Goal: Task Accomplishment & Management: Manage account settings

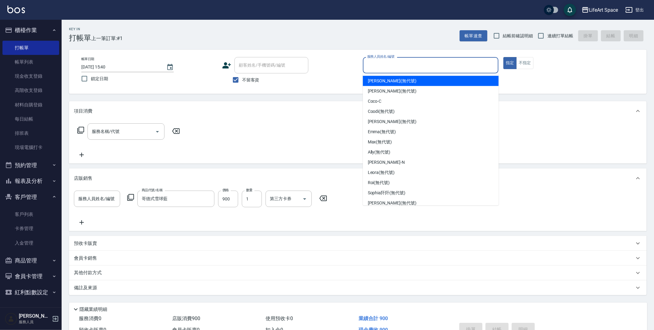
click at [403, 67] on input "服務人員姓名/編號" at bounding box center [431, 65] width 130 height 11
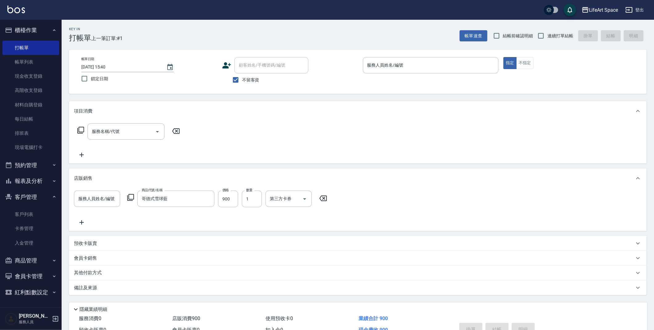
click at [288, 24] on div "Key In 打帳單 上一筆訂單:#1 帳單速查 結帳前確認明細 連續打單結帳 掛單 結帳 明細" at bounding box center [354, 31] width 585 height 22
click at [34, 59] on link "帳單列表" at bounding box center [30, 62] width 57 height 14
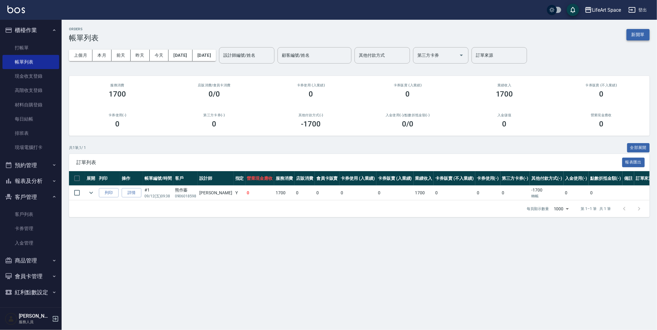
click at [640, 34] on button "新開單" at bounding box center [638, 34] width 23 height 11
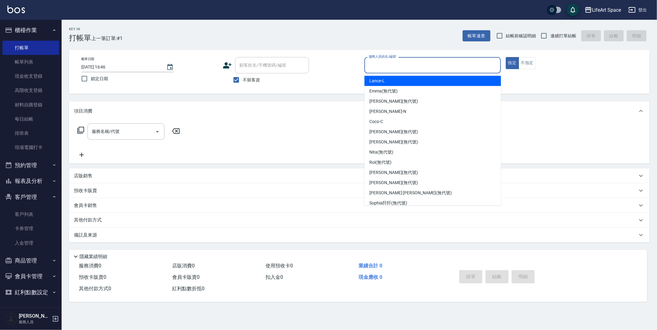
drag, startPoint x: 401, startPoint y: 65, endPoint x: 401, endPoint y: 71, distance: 5.9
click at [402, 66] on input "服務人員姓名/編號" at bounding box center [432, 65] width 131 height 11
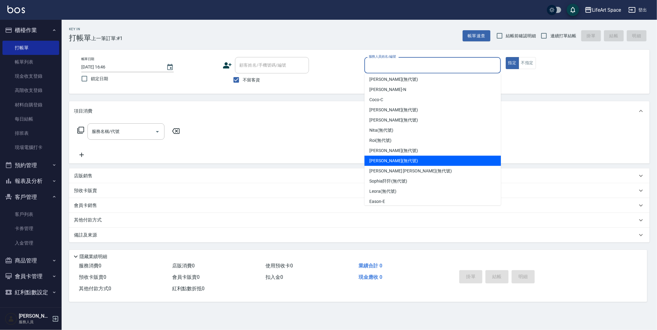
scroll to position [31, 0]
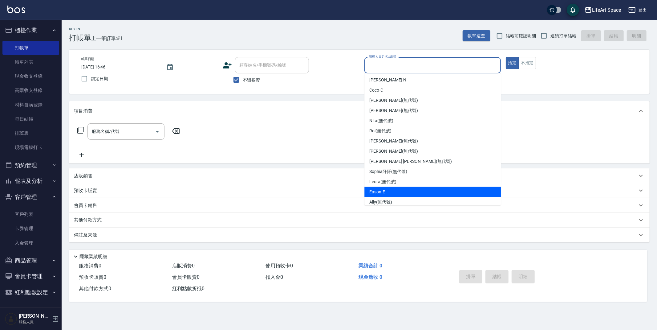
drag, startPoint x: 392, startPoint y: 189, endPoint x: 382, endPoint y: 189, distance: 9.9
click at [392, 188] on div "Eason -E" at bounding box center [433, 192] width 137 height 10
type input "Eason-E"
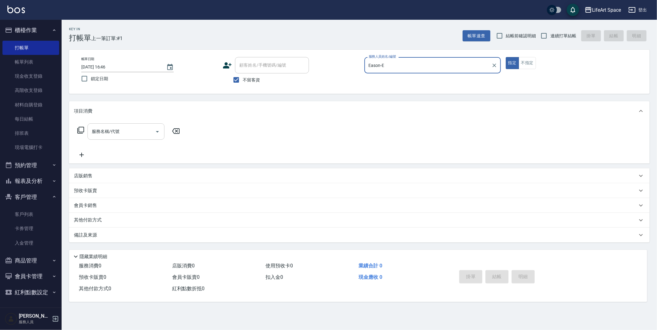
click at [138, 129] on input "服務名稱/代號" at bounding box center [121, 131] width 62 height 11
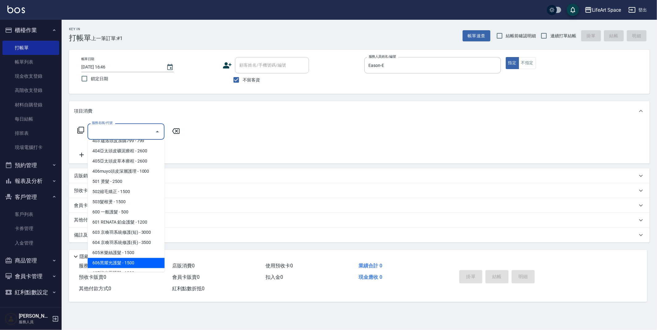
scroll to position [96, 0]
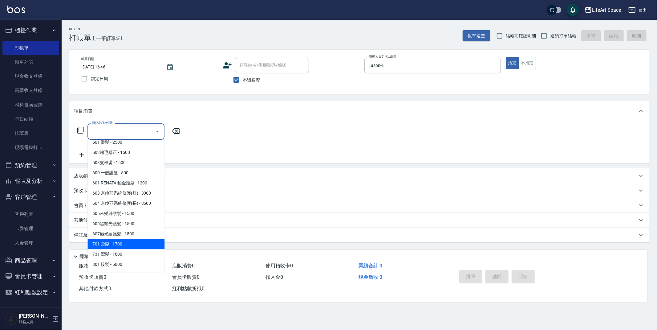
click at [128, 239] on span "701 染髮 - 1700" at bounding box center [126, 244] width 77 height 10
type input "701 染髮(701)"
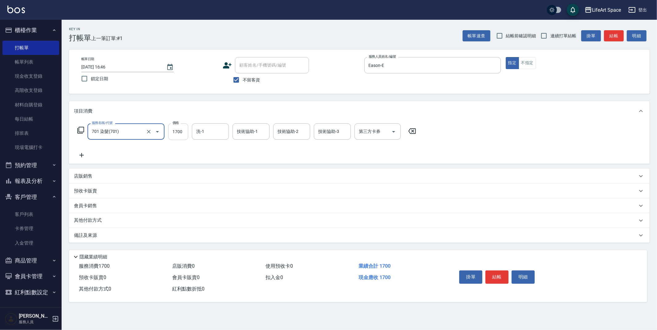
click at [179, 136] on input "1700" at bounding box center [178, 131] width 20 height 17
type input "2650"
drag, startPoint x: 149, startPoint y: 236, endPoint x: 182, endPoint y: 259, distance: 39.7
click at [149, 236] on div "備註及來源" at bounding box center [356, 235] width 564 height 6
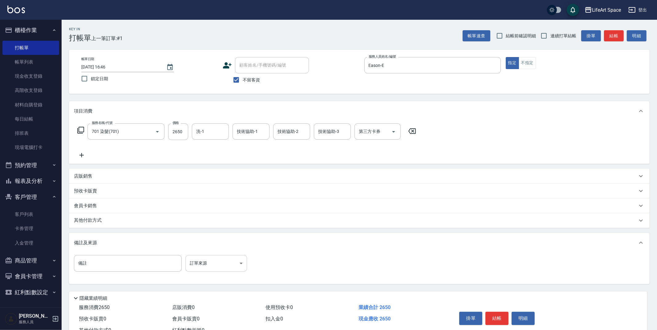
click at [215, 262] on body "LifeArt Space 登出 櫃檯作業 打帳單 帳單列表 現金收支登錄 高階收支登錄 材料自購登錄 每日結帳 排班表 現場電腦打卡 預約管理 預約管理 單…" at bounding box center [328, 175] width 657 height 351
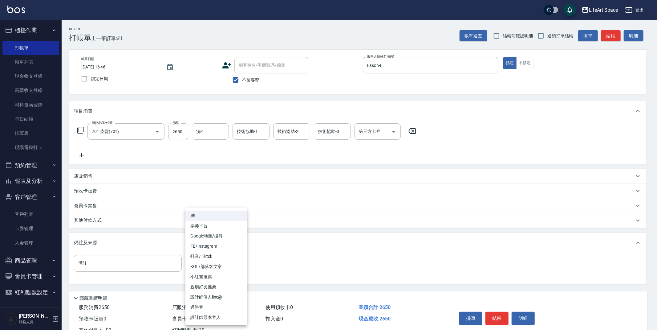
click at [234, 315] on li "設計師原本客人" at bounding box center [217, 317] width 62 height 10
type input "設計師原本客人"
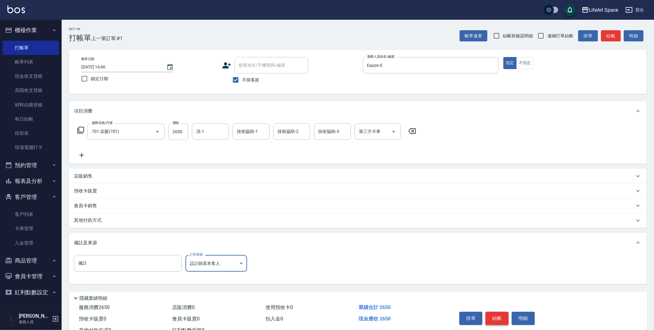
click at [504, 316] on button "結帳" at bounding box center [497, 318] width 23 height 13
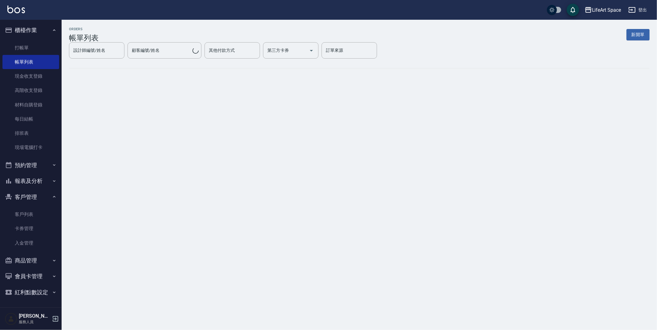
click at [636, 37] on button "新開單" at bounding box center [638, 34] width 23 height 11
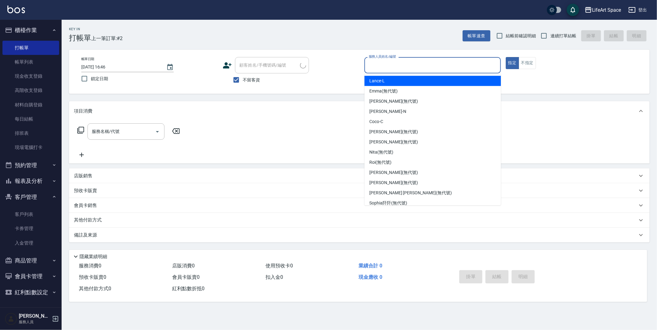
drag, startPoint x: 409, startPoint y: 67, endPoint x: 406, endPoint y: 68, distance: 4.0
click at [409, 67] on input "服務人員姓名/編號" at bounding box center [432, 65] width 131 height 11
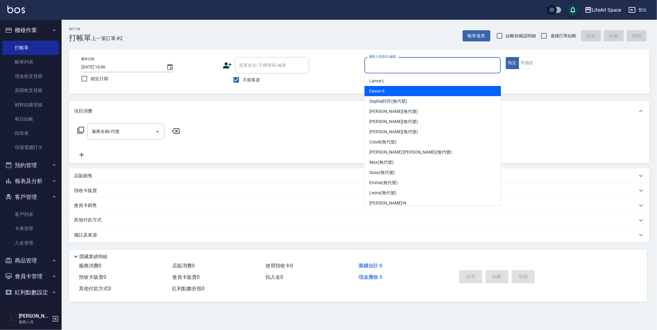
click at [393, 94] on div "Eason -E" at bounding box center [433, 91] width 137 height 10
type input "Eason-E"
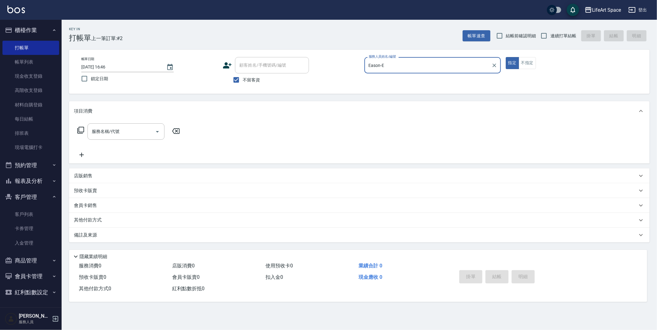
click at [119, 132] on input "服務名稱/代號" at bounding box center [121, 131] width 62 height 11
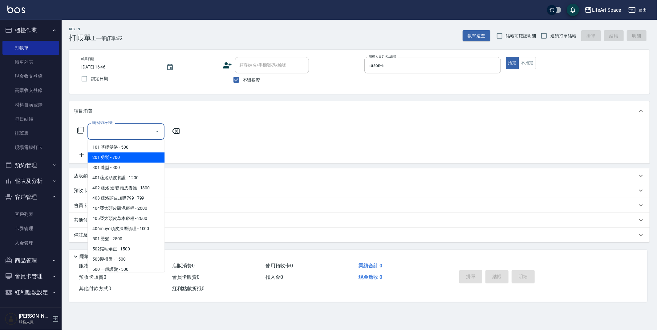
drag, startPoint x: 123, startPoint y: 160, endPoint x: 156, endPoint y: 152, distance: 34.0
click at [123, 160] on span "201 剪髮 - 700" at bounding box center [126, 157] width 77 height 10
type input "201 剪髮(201)"
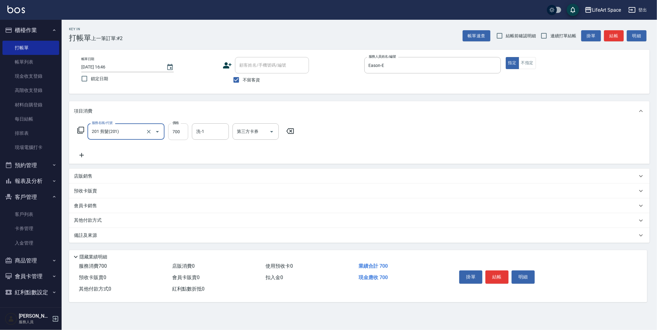
click at [185, 133] on input "700" at bounding box center [178, 131] width 20 height 17
type input "900"
click at [161, 235] on div "備註及來源" at bounding box center [356, 235] width 564 height 6
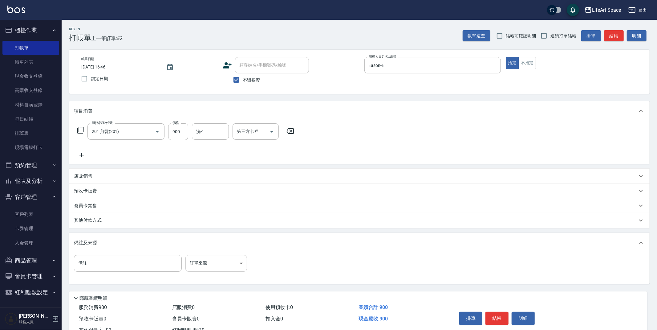
click at [208, 268] on body "LifeArt Space 登出 櫃檯作業 打帳單 帳單列表 現金收支登錄 高階收支登錄 材料自購登錄 每日結帳 排班表 現場電腦打卡 預約管理 預約管理 單…" at bounding box center [328, 175] width 657 height 351
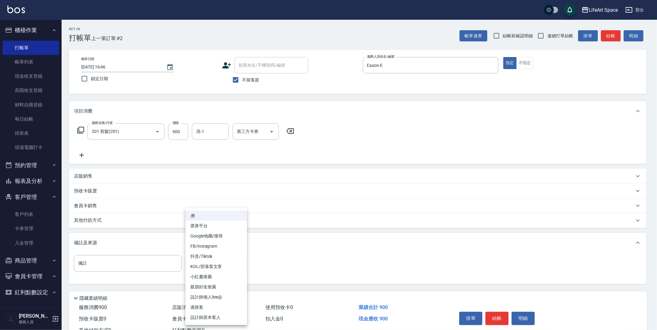
click at [217, 317] on li "設計師原本客人" at bounding box center [217, 317] width 62 height 10
type input "設計師原本客人"
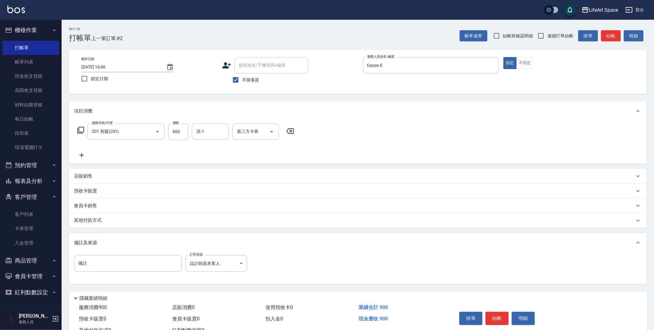
drag, startPoint x: 250, startPoint y: 77, endPoint x: 263, endPoint y: 62, distance: 20.1
click at [250, 77] on span "不留客資" at bounding box center [250, 80] width 17 height 6
click at [242, 77] on input "不留客資" at bounding box center [235, 79] width 13 height 13
checkbox input "false"
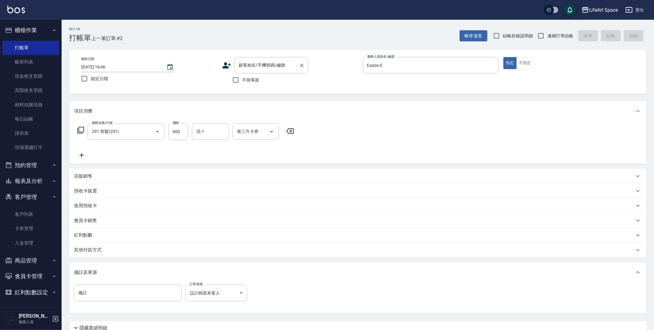
click at [263, 62] on div "顧客姓名/手機號碼/編號 顧客姓名/手機號碼/編號" at bounding box center [272, 65] width 74 height 16
type input "5"
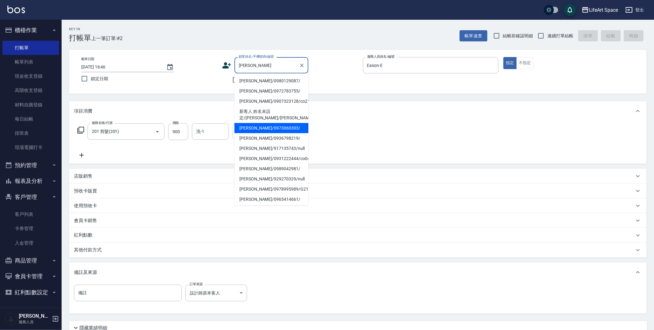
click at [255, 124] on li "[PERSON_NAME]/0973060303/" at bounding box center [272, 128] width 74 height 10
type input "[PERSON_NAME]/0973060303/"
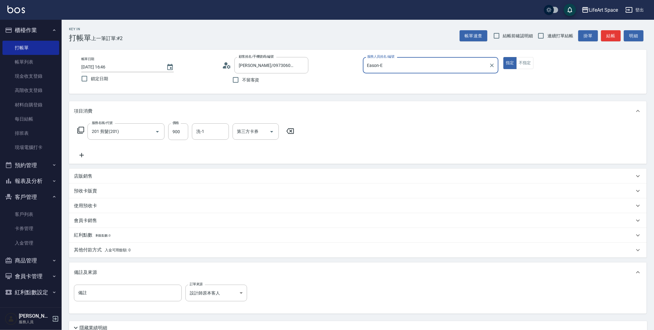
click at [232, 35] on div "Key In 打帳單 上一筆訂單:#2 帳單速查 結帳前確認明細 連續打單結帳 掛單 結帳 明細" at bounding box center [354, 31] width 585 height 22
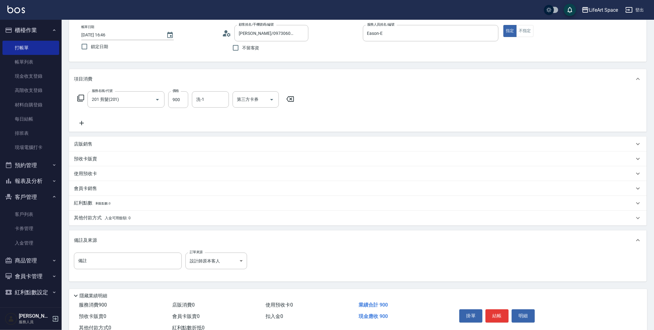
scroll to position [53, 0]
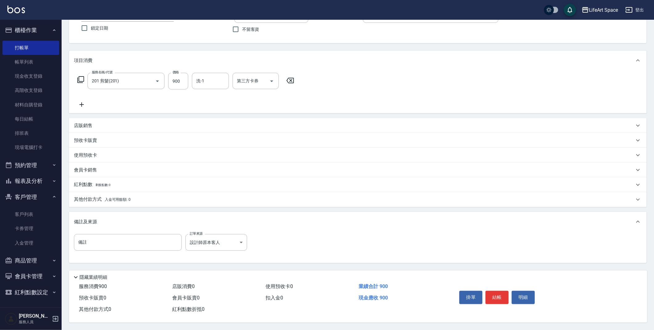
click at [491, 294] on button "結帳" at bounding box center [497, 297] width 23 height 13
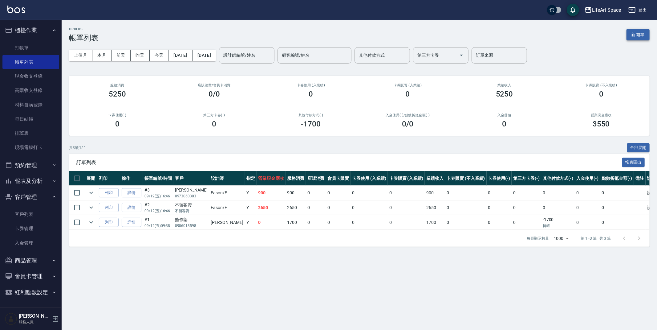
click at [636, 36] on button "新開單" at bounding box center [638, 34] width 23 height 11
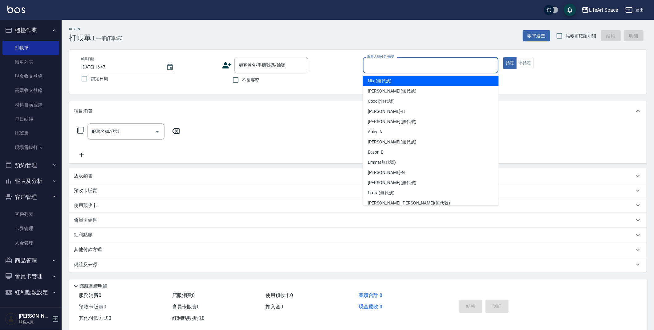
click at [400, 63] on div "服務人員姓名/編號 服務人員姓名/編號" at bounding box center [431, 65] width 136 height 16
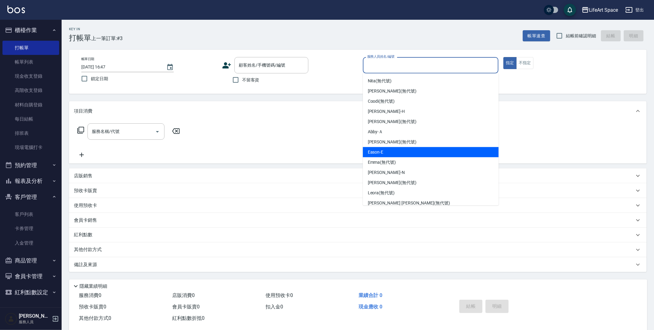
click at [409, 153] on div "Eason -E" at bounding box center [431, 152] width 136 height 10
type input "Eason-E"
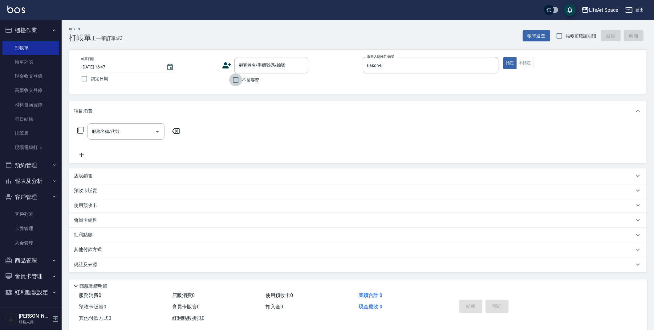
drag, startPoint x: 241, startPoint y: 80, endPoint x: 176, endPoint y: 117, distance: 74.8
click at [241, 80] on input "不留客資" at bounding box center [235, 79] width 13 height 13
checkbox input "true"
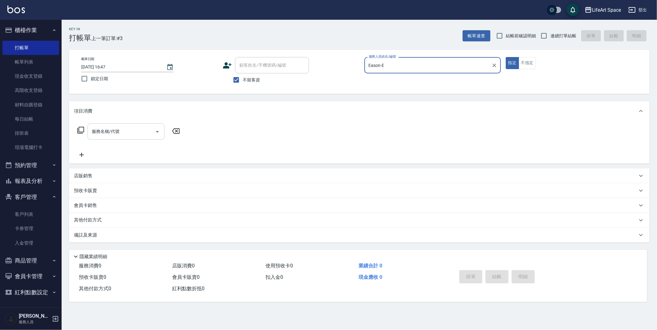
click at [133, 125] on div "服務名稱/代號" at bounding box center [126, 131] width 77 height 16
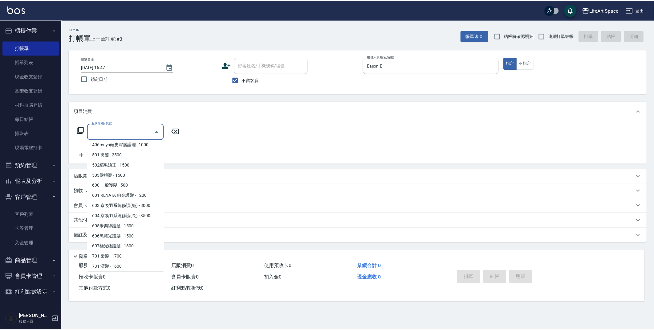
scroll to position [96, 0]
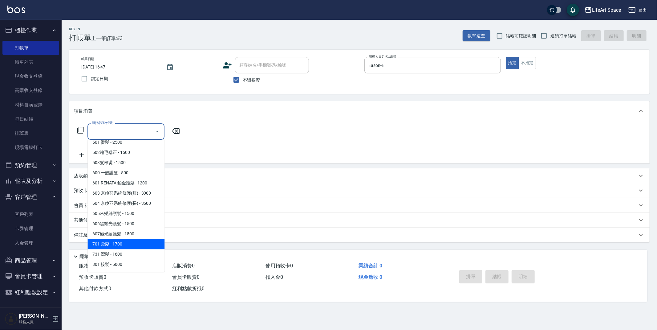
click at [121, 241] on span "701 染髮 - 1700" at bounding box center [126, 244] width 77 height 10
type input "701 染髮(701)"
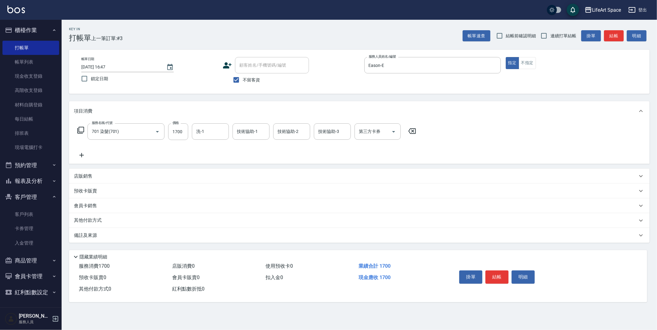
click at [82, 155] on icon at bounding box center [82, 155] width 4 height 4
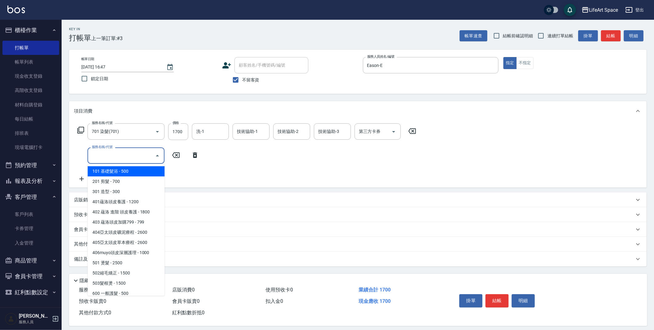
click at [103, 157] on input "服務名稱/代號" at bounding box center [121, 155] width 62 height 11
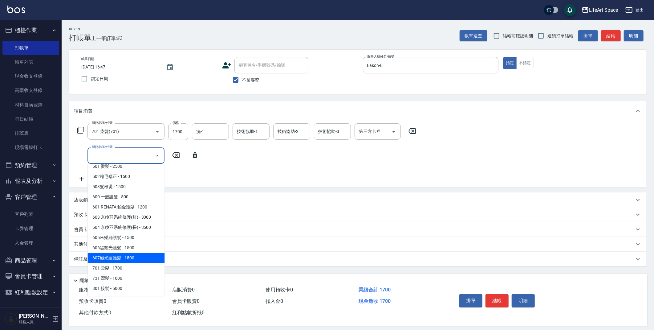
click at [129, 259] on span "607極光蘊護髮 - 1800" at bounding box center [126, 258] width 77 height 10
type input "607極光蘊護髮(607)"
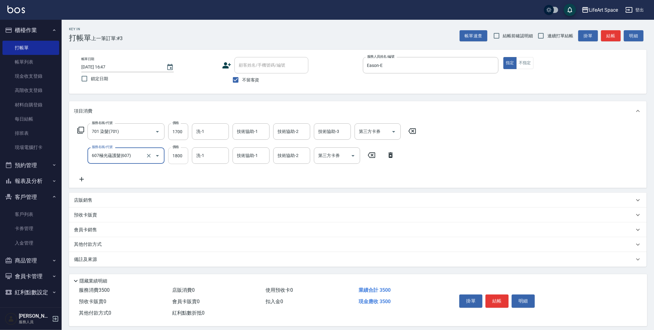
click at [185, 157] on input "1800" at bounding box center [178, 155] width 20 height 17
type input "2200"
click at [183, 136] on input "1700" at bounding box center [178, 131] width 20 height 17
type input "5000"
click at [207, 131] on input "洗-1" at bounding box center [210, 131] width 31 height 11
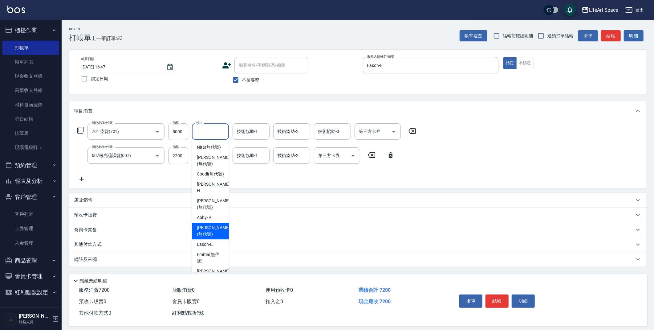
scroll to position [190, 0]
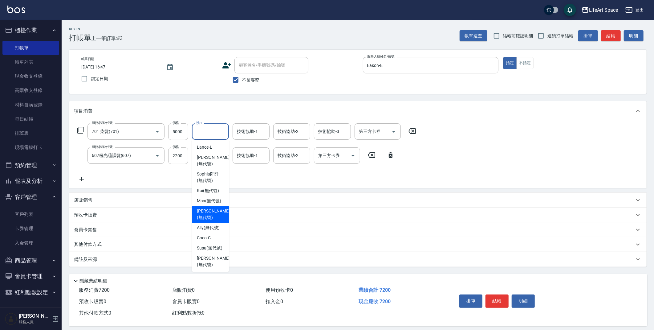
drag, startPoint x: 206, startPoint y: 211, endPoint x: 207, endPoint y: 180, distance: 31.1
click at [206, 211] on span "[PERSON_NAME] (無代號)" at bounding box center [213, 214] width 33 height 13
type input "[PERSON_NAME](無代號)"
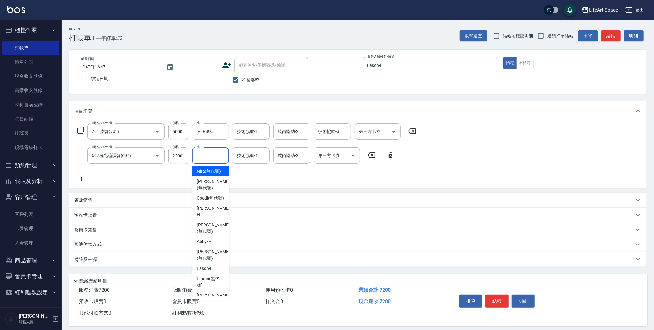
click at [206, 160] on input "洗-1" at bounding box center [210, 155] width 31 height 11
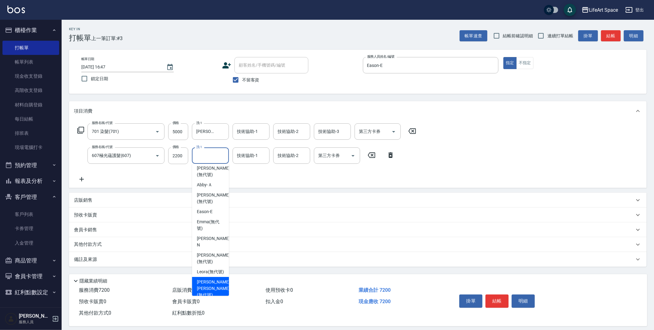
click at [214, 287] on span "[PERSON_NAME] [PERSON_NAME] (無代號)" at bounding box center [213, 288] width 33 height 19
type input "[PERSON_NAME] [PERSON_NAME](無代號)"
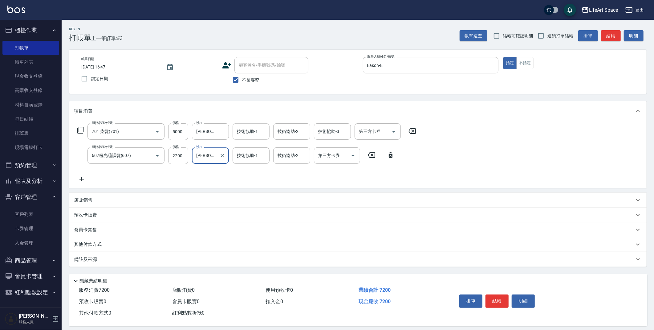
drag, startPoint x: 249, startPoint y: 132, endPoint x: 249, endPoint y: 135, distance: 3.4
click at [249, 132] on input "技術協助-1" at bounding box center [250, 131] width 31 height 11
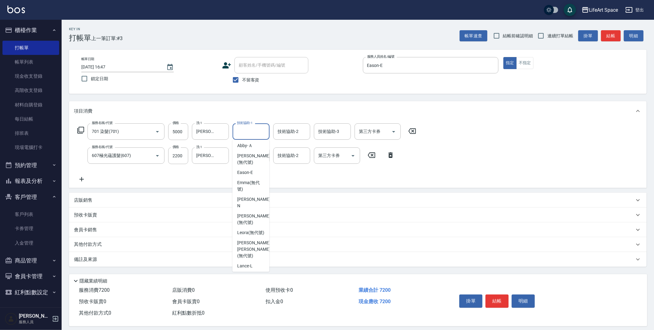
scroll to position [85, 0]
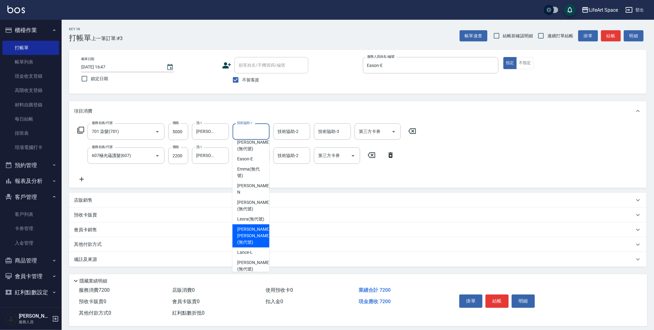
click at [251, 242] on span "[PERSON_NAME] [PERSON_NAME] (無代號)" at bounding box center [253, 235] width 33 height 19
type input "[PERSON_NAME] [PERSON_NAME](無代號)"
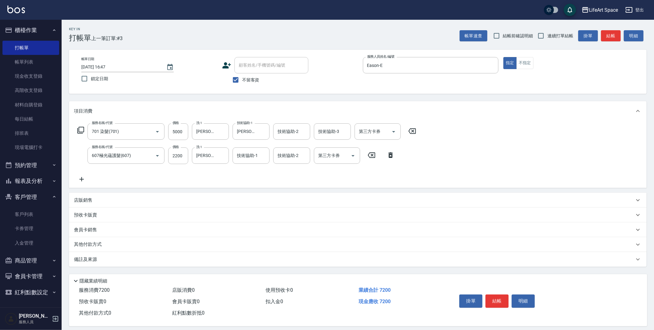
click at [154, 263] on div "備註及來源" at bounding box center [358, 259] width 578 height 15
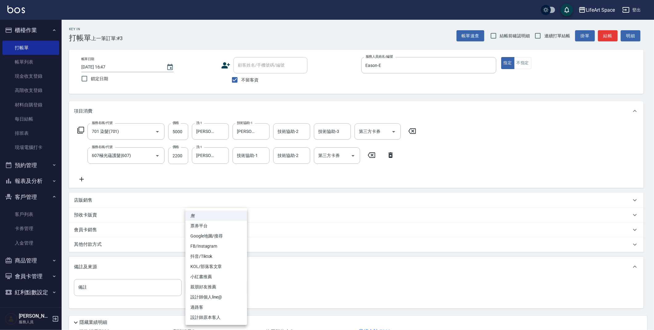
click at [216, 290] on body "LifeArt Space 登出 櫃檯作業 打帳單 帳單列表 現金收支登錄 高階收支登錄 材料自購登錄 每日結帳 排班表 現場電腦打卡 預約管理 預約管理 單…" at bounding box center [327, 187] width 654 height 375
click at [214, 288] on li "親朋好友推薦" at bounding box center [217, 287] width 62 height 10
type input "親朋好友推薦"
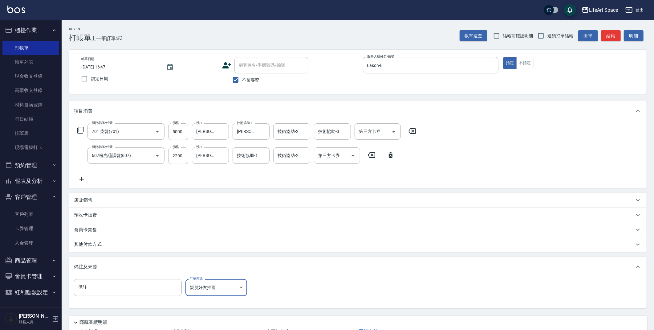
click at [94, 245] on p "其他付款方式" at bounding box center [89, 244] width 31 height 7
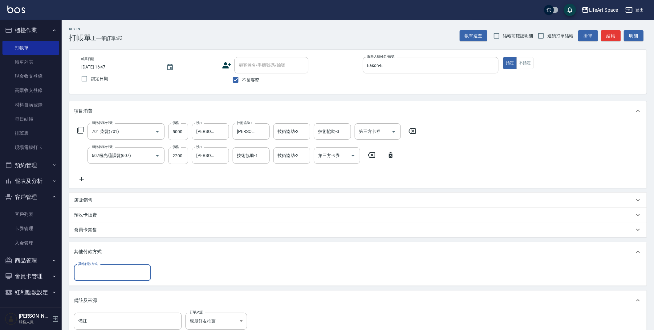
scroll to position [0, 0]
click at [93, 198] on div "店販銷售" at bounding box center [354, 200] width 561 height 6
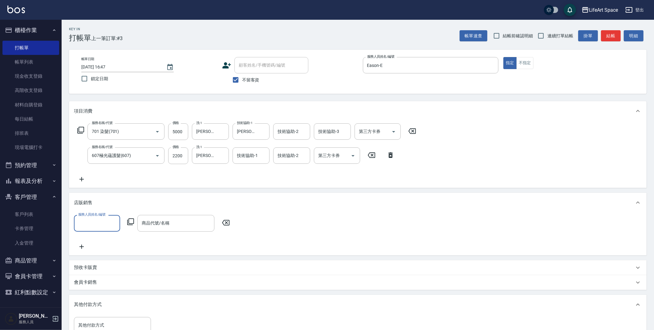
click at [96, 225] on input "服務人員姓名/編號" at bounding box center [97, 223] width 41 height 11
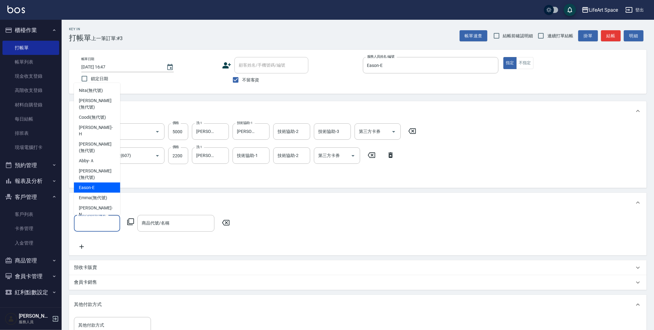
click at [101, 182] on div "Eason -E" at bounding box center [97, 187] width 46 height 10
type input "Eason-E"
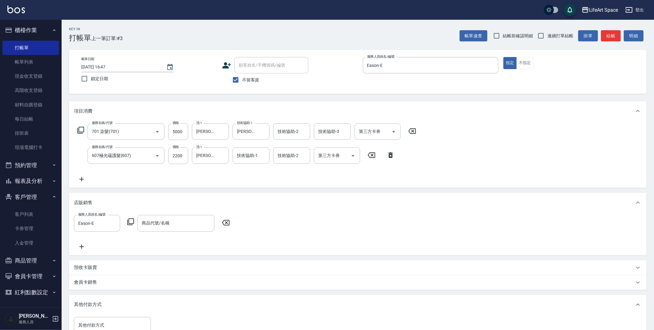
click at [133, 222] on icon at bounding box center [130, 221] width 7 height 7
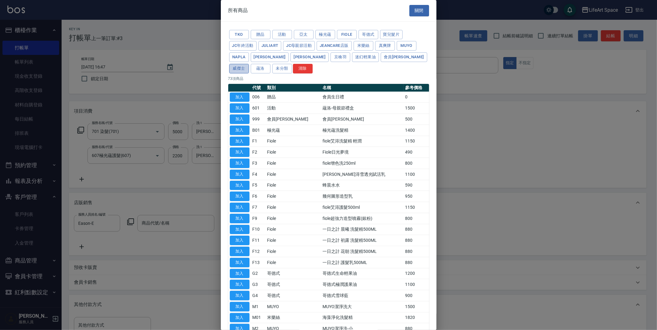
click at [249, 64] on button "威傑士" at bounding box center [239, 69] width 20 height 10
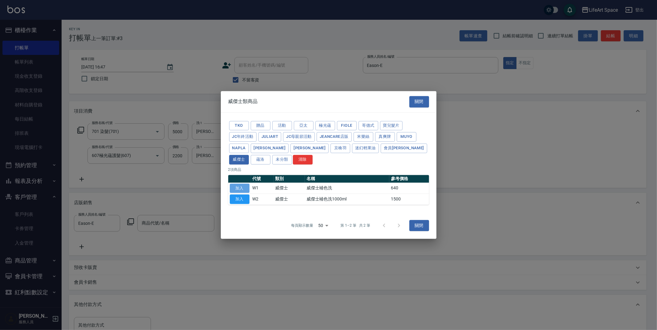
click at [242, 187] on button "加入" at bounding box center [240, 188] width 20 height 10
type input "威傑士補色洗"
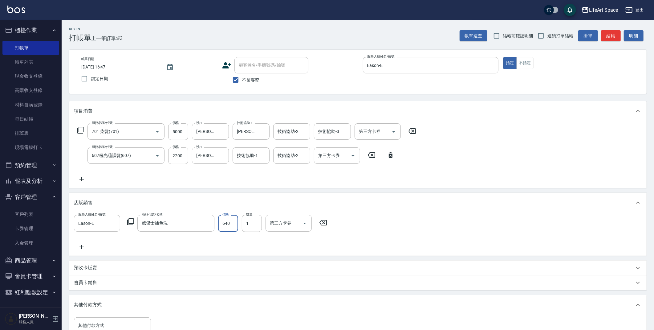
click at [236, 226] on input "640" at bounding box center [228, 223] width 20 height 17
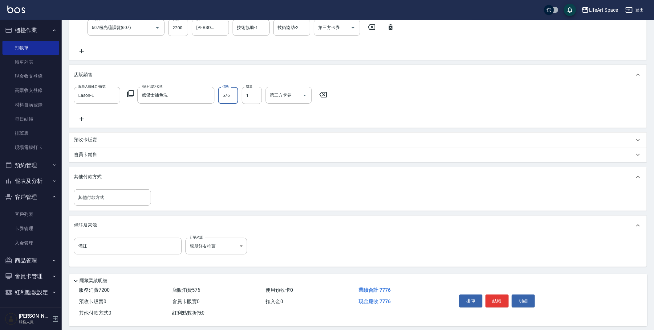
scroll to position [133, 0]
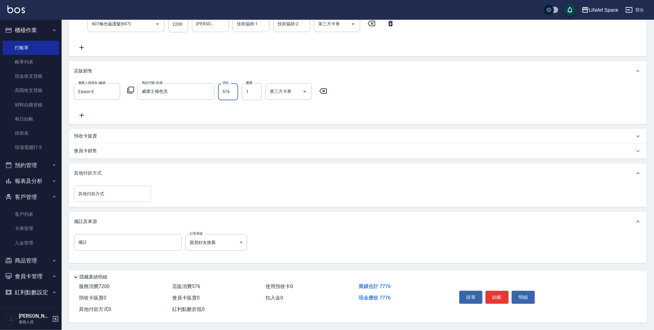
type input "576"
click at [133, 191] on input "其他付款方式" at bounding box center [113, 193] width 72 height 11
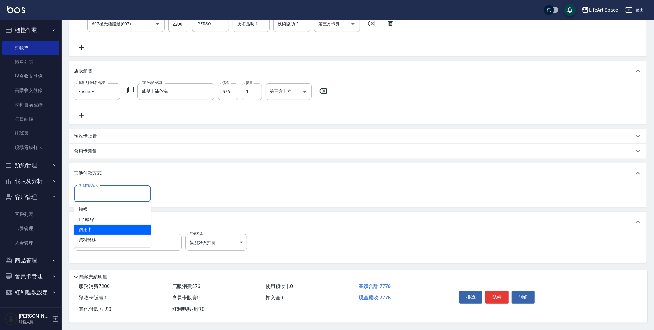
click at [97, 228] on span "信用卡" at bounding box center [112, 229] width 77 height 10
type input "信用卡"
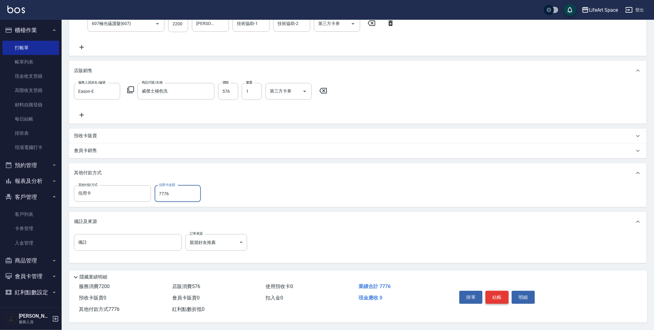
type input "7776"
click at [490, 296] on button "結帳" at bounding box center [497, 297] width 23 height 13
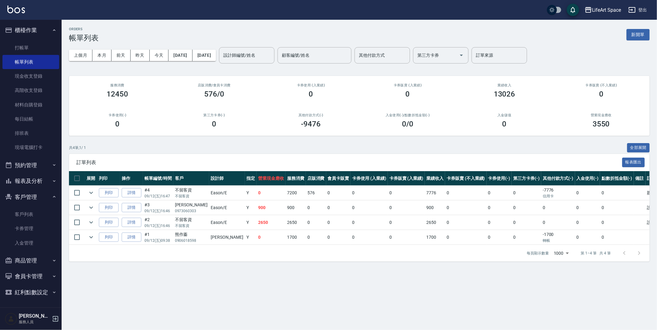
click at [37, 180] on button "報表及分析" at bounding box center [30, 181] width 57 height 16
click at [36, 259] on link "全店業績分析表" at bounding box center [30, 255] width 57 height 14
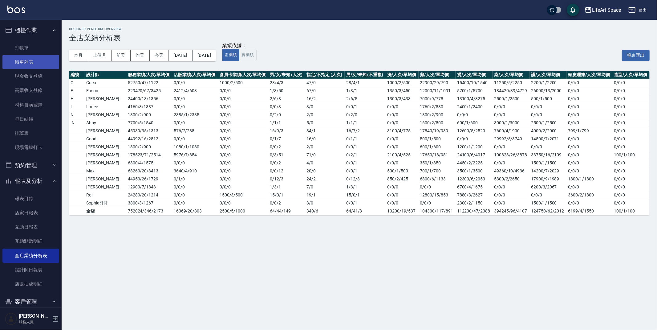
click at [26, 68] on link "帳單列表" at bounding box center [30, 62] width 57 height 14
click at [28, 65] on link "帳單列表" at bounding box center [30, 62] width 57 height 14
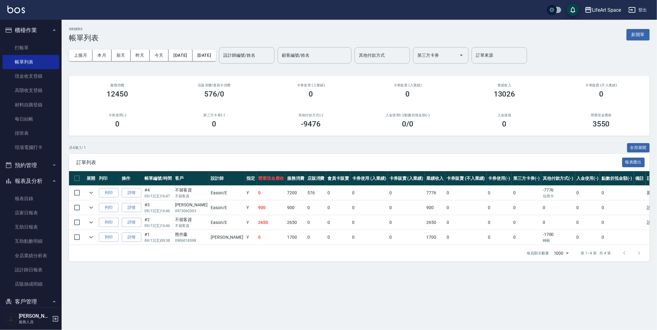
click at [29, 188] on button "報表及分析" at bounding box center [30, 181] width 57 height 16
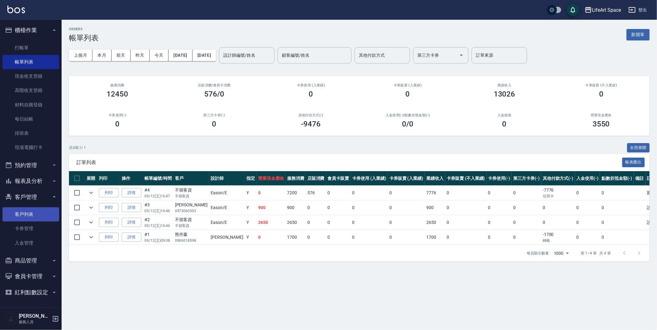
click at [31, 212] on link "客戶列表" at bounding box center [30, 214] width 57 height 14
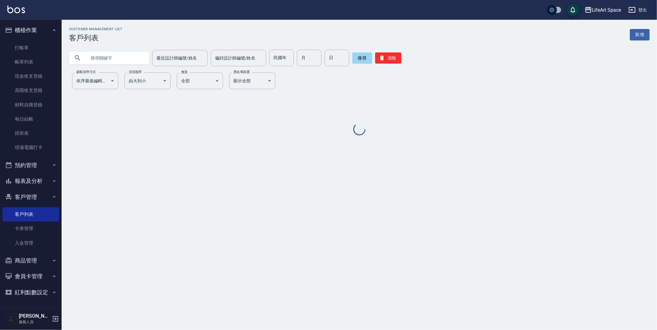
click at [114, 55] on input "text" at bounding box center [115, 58] width 58 height 17
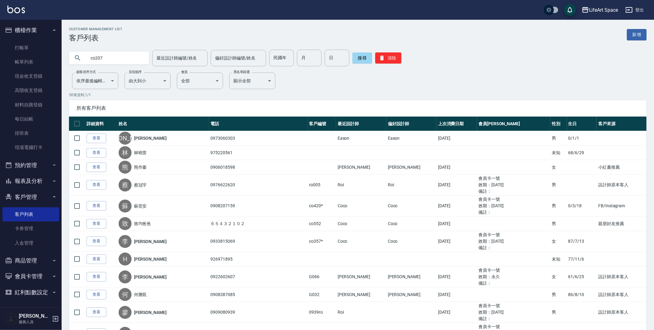
type input "co207"
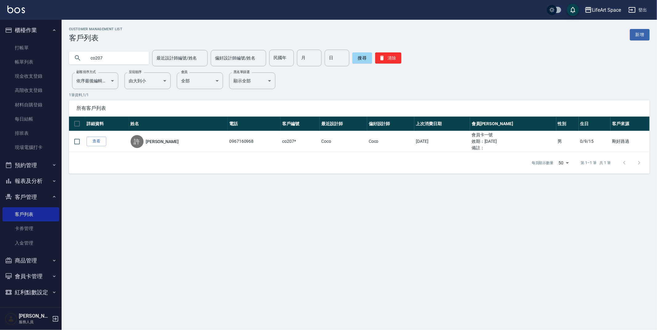
click at [101, 143] on link "查看" at bounding box center [97, 142] width 20 height 10
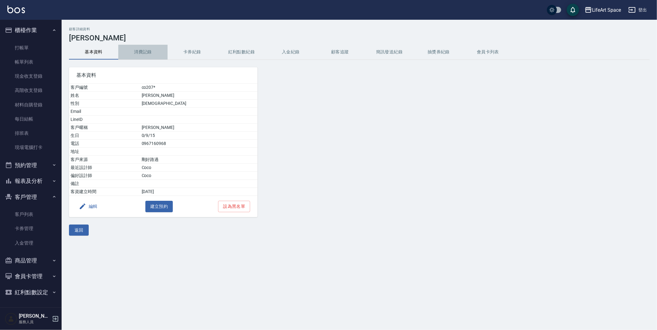
click at [129, 55] on button "消費記錄" at bounding box center [142, 52] width 49 height 15
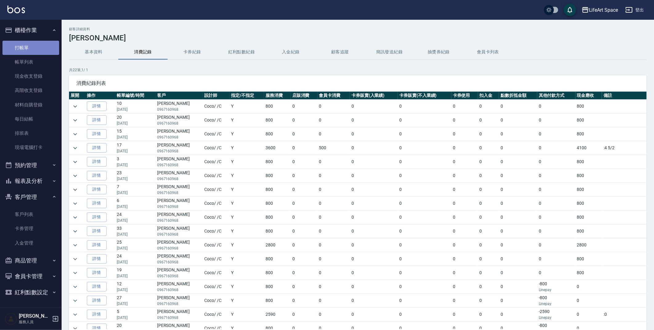
click at [27, 48] on link "打帳單" at bounding box center [30, 48] width 57 height 14
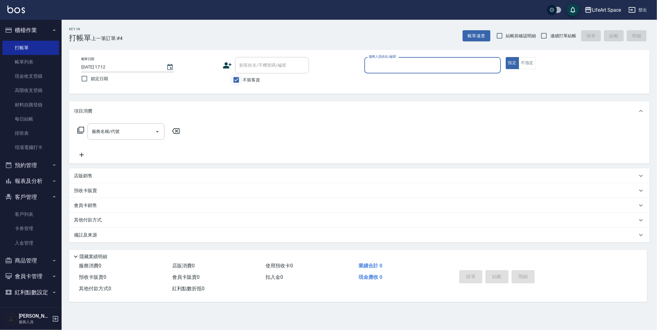
click at [240, 80] on input "不留客資" at bounding box center [236, 79] width 13 height 13
checkbox input "false"
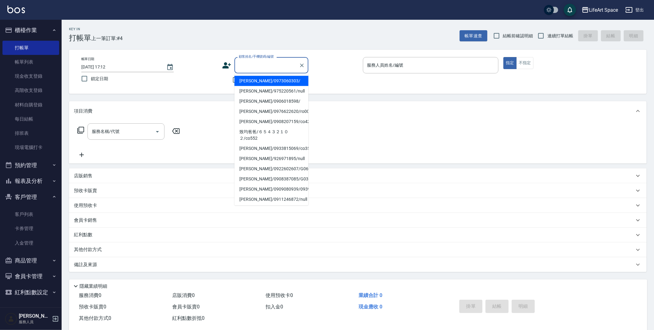
click at [249, 67] on input "顧客姓名/手機號碼/編號" at bounding box center [266, 65] width 59 height 11
type input "u"
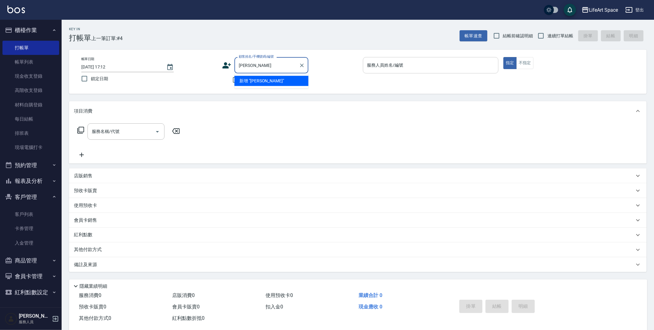
click at [390, 58] on div "服務人員姓名/編號" at bounding box center [431, 65] width 136 height 16
type input "[PERSON_NAME]"
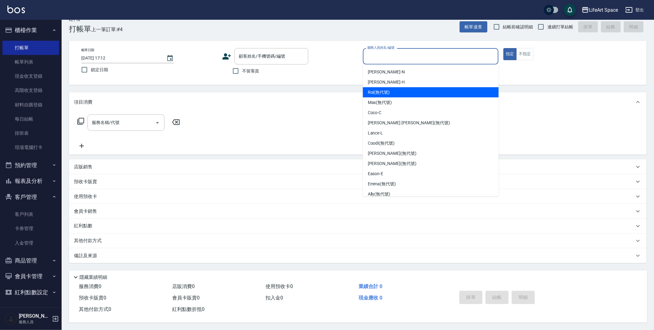
click at [382, 91] on span "Roi (無代號)" at bounding box center [379, 92] width 22 height 6
type input "Roi(無代號)"
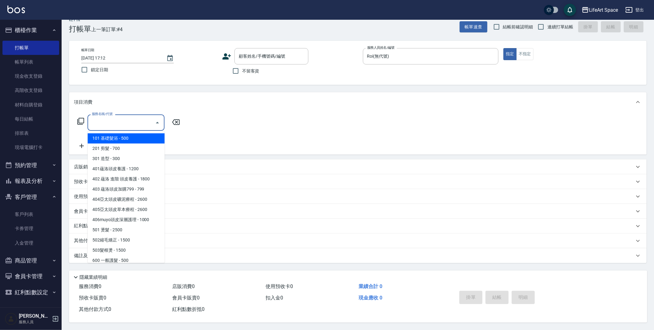
click at [119, 117] on input "服務名稱/代號" at bounding box center [121, 122] width 62 height 11
click at [121, 147] on span "201 剪髮 - 700" at bounding box center [126, 148] width 77 height 10
type input "201 剪髮(201)"
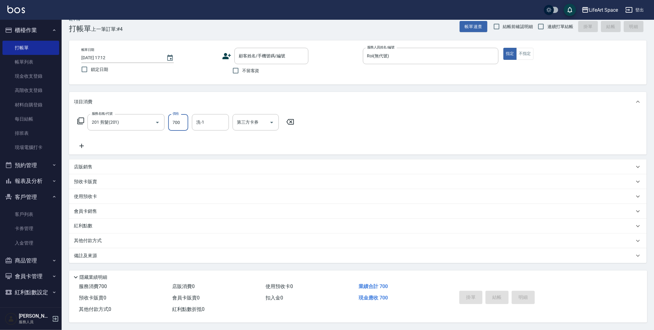
drag, startPoint x: 180, startPoint y: 121, endPoint x: 183, endPoint y: 121, distance: 3.4
click at [183, 121] on input "700" at bounding box center [178, 122] width 20 height 17
type input "800"
click at [82, 143] on icon at bounding box center [81, 145] width 15 height 7
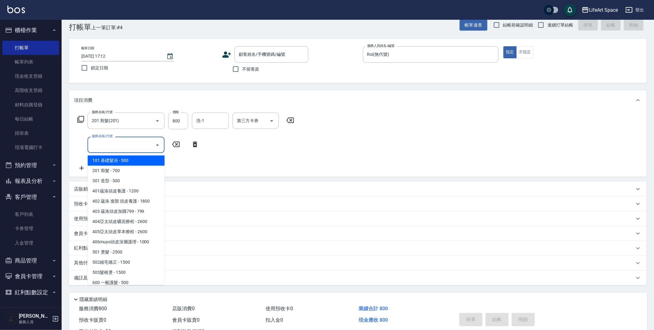
click at [129, 141] on input "服務名稱/代號" at bounding box center [121, 144] width 62 height 11
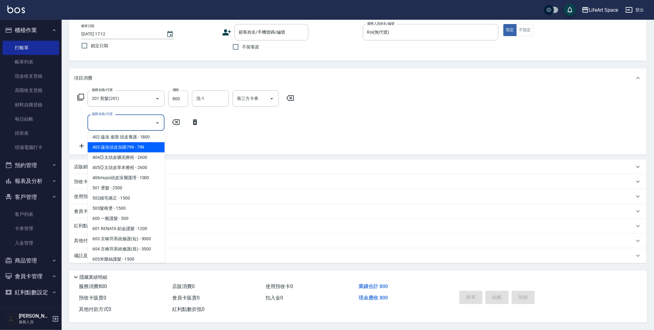
scroll to position [44, 0]
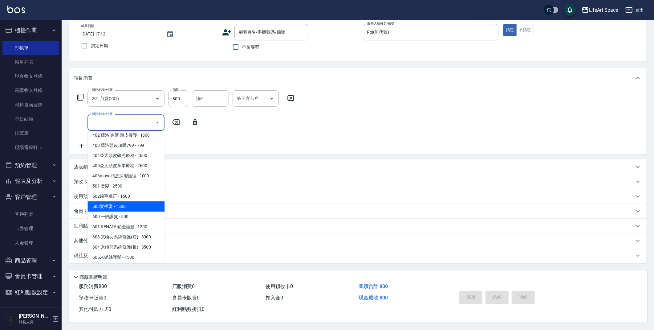
drag, startPoint x: 165, startPoint y: 205, endPoint x: 161, endPoint y: 235, distance: 29.6
click at [162, 239] on ul "101 基礎髮浴 - 500 201 剪髮 - 700 301 造型 - 300 401蘊洛頭皮養護 - 1200 402 蘊洛 進階 頭皮養護 - 1800…" at bounding box center [126, 197] width 77 height 132
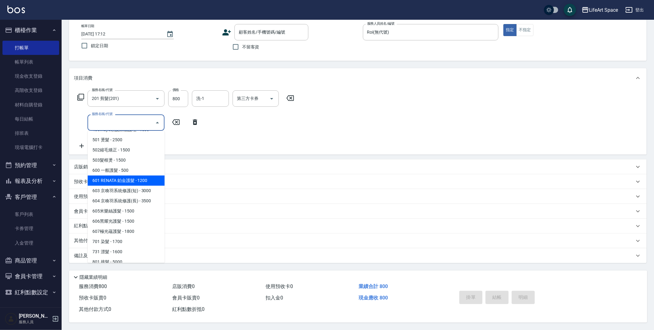
scroll to position [89, 0]
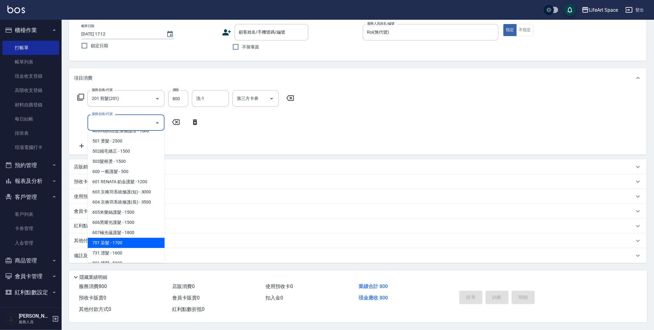
click at [143, 242] on span "701 染髮 - 1700" at bounding box center [126, 243] width 77 height 10
type input "701 染髮(701)"
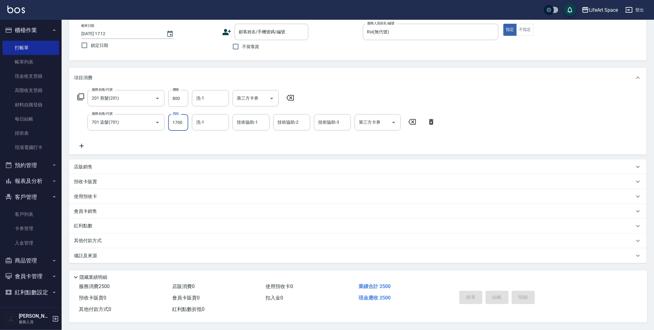
click at [185, 121] on input "1700" at bounding box center [178, 122] width 20 height 17
type input "2300"
click at [166, 255] on div "備註及來源" at bounding box center [354, 255] width 561 height 6
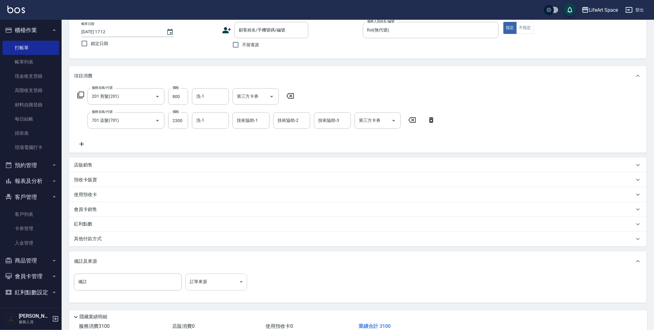
click at [221, 282] on body "LifeArt Space 登出 櫃檯作業 打帳單 帳單列表 現金收支登錄 高階收支登錄 材料自購登錄 每日結帳 排班表 現場電腦打卡 預約管理 預約管理 單…" at bounding box center [327, 167] width 654 height 405
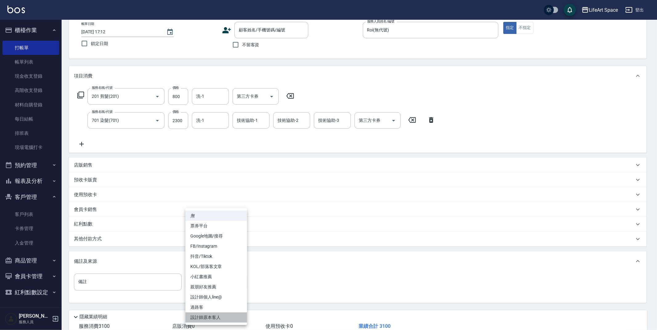
click at [217, 316] on li "設計師原本客人" at bounding box center [217, 317] width 62 height 10
type input "設計師原本客人"
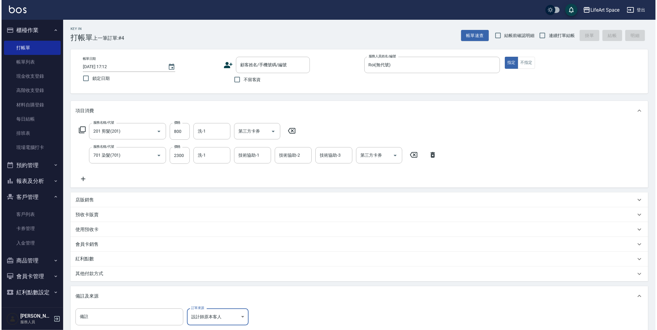
scroll to position [0, 0]
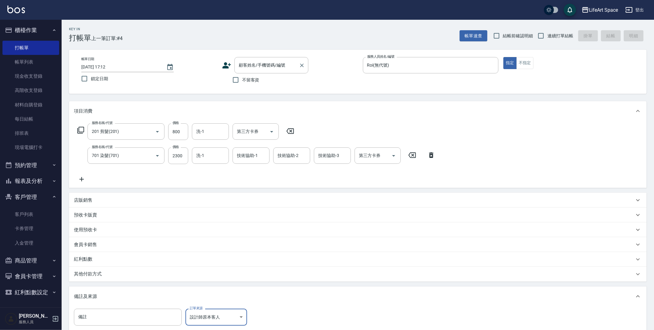
click at [263, 66] on input "顧客姓名/手機號碼/編號" at bounding box center [266, 65] width 59 height 11
click at [253, 66] on input "顧客姓名/手機號碼/編號" at bounding box center [266, 65] width 59 height 11
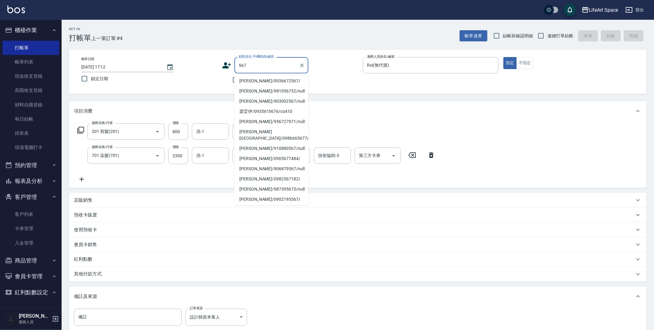
type input "5672"
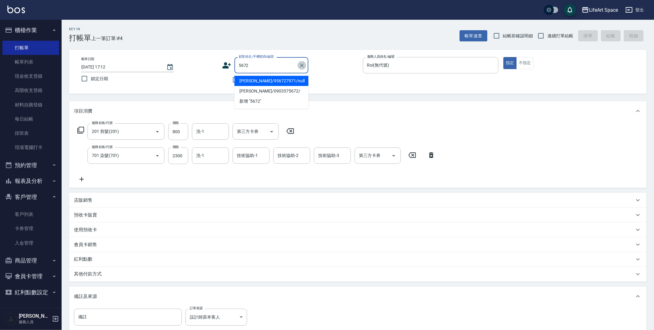
click at [301, 64] on icon "Clear" at bounding box center [302, 65] width 6 height 6
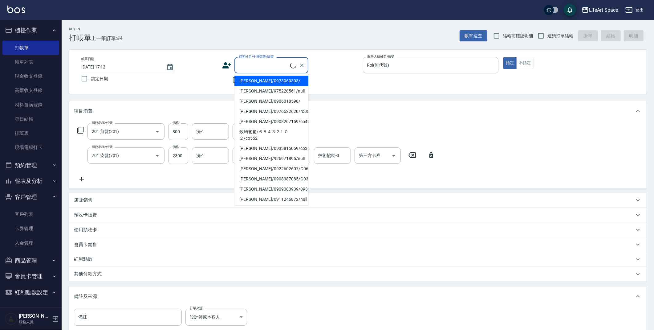
click at [226, 66] on icon at bounding box center [227, 65] width 9 height 6
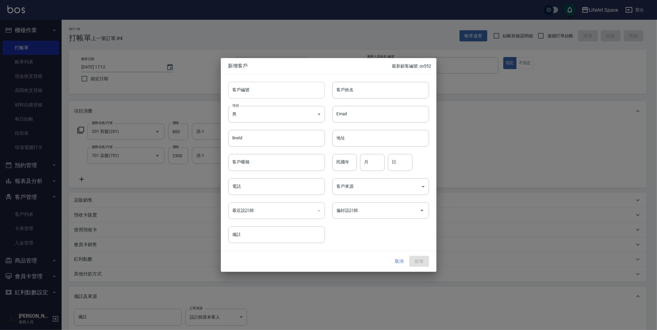
click at [263, 92] on input "客戶編號" at bounding box center [276, 90] width 97 height 17
type input "5672ro"
click at [387, 85] on input "客戶姓名" at bounding box center [381, 90] width 97 height 17
type input "[PERSON_NAME]"
click at [292, 190] on input "電話" at bounding box center [276, 186] width 97 height 17
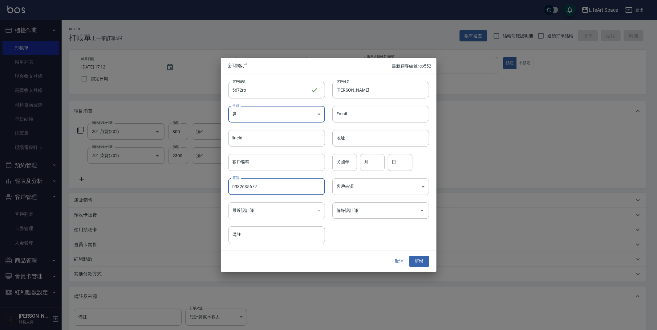
click at [243, 187] on input "0982635672" at bounding box center [276, 186] width 97 height 17
click at [250, 186] on input "0982635672" at bounding box center [276, 186] width 97 height 17
click at [261, 187] on input "0982635672" at bounding box center [276, 186] width 97 height 17
type input "0982635672"
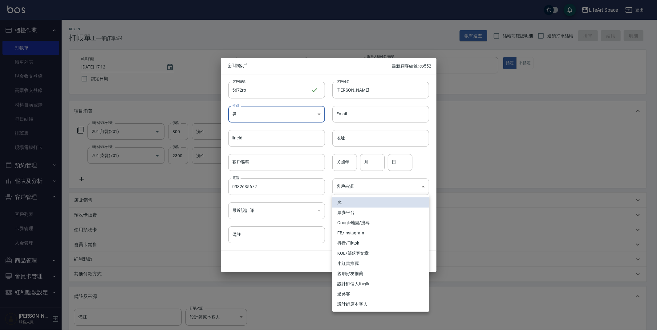
click at [366, 191] on body "LifeArt Space 登出 櫃檯作業 打帳單 帳單列表 現金收支登錄 高階收支登錄 材料自購登錄 每日結帳 排班表 現場電腦打卡 預約管理 預約管理 單…" at bounding box center [328, 202] width 657 height 405
click at [370, 305] on li "設計師原本客人" at bounding box center [381, 304] width 97 height 10
type input "設計師原本客人"
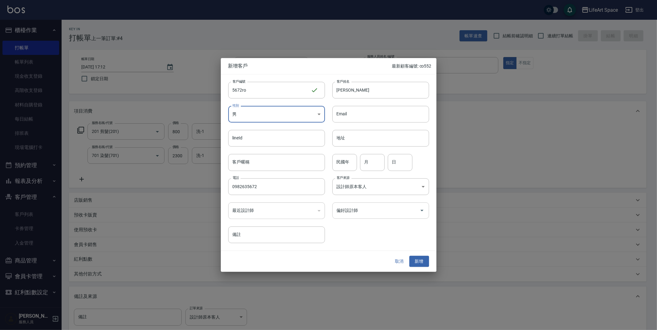
click at [363, 210] on input "偏好設計師" at bounding box center [376, 210] width 82 height 11
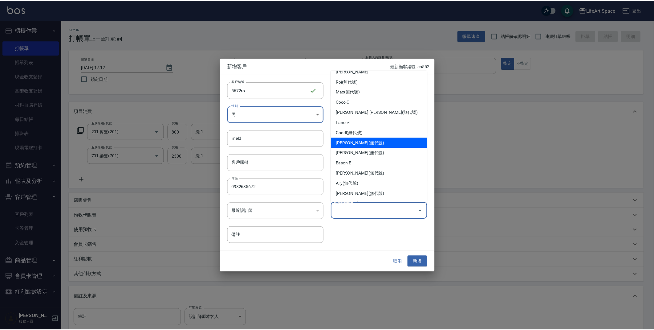
scroll to position [15, 0]
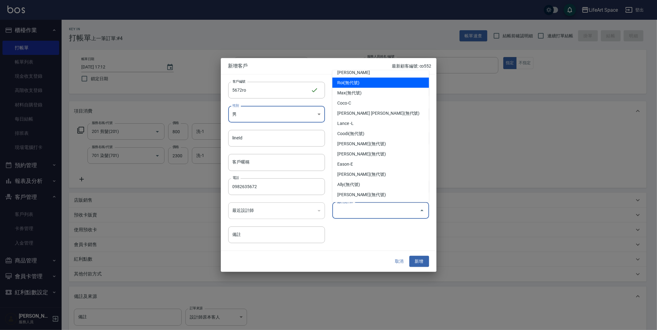
click at [351, 84] on li "Roi(無代號)" at bounding box center [381, 83] width 97 height 10
type input "Roi"
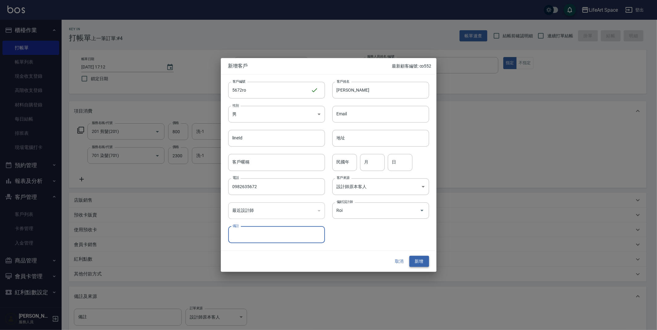
click at [423, 262] on button "新增" at bounding box center [420, 261] width 20 height 11
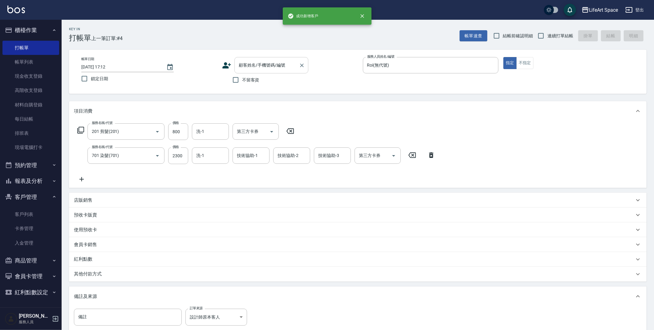
click at [270, 66] on input "顧客姓名/手機號碼/編號" at bounding box center [266, 65] width 59 height 11
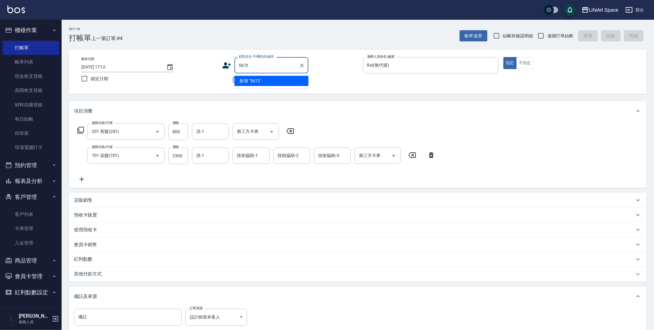
scroll to position [1, 0]
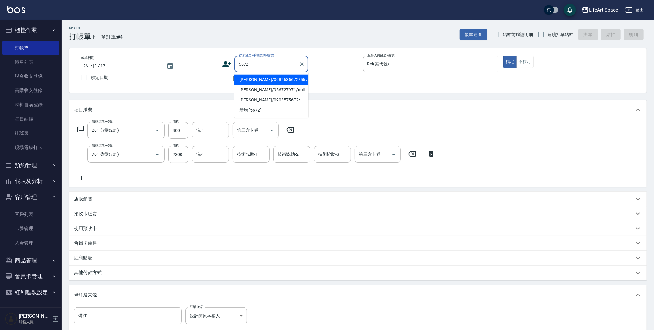
click at [275, 80] on li "[PERSON_NAME]/0982635672/5672ro" at bounding box center [272, 80] width 74 height 10
type input "[PERSON_NAME]/0982635672/5672ro"
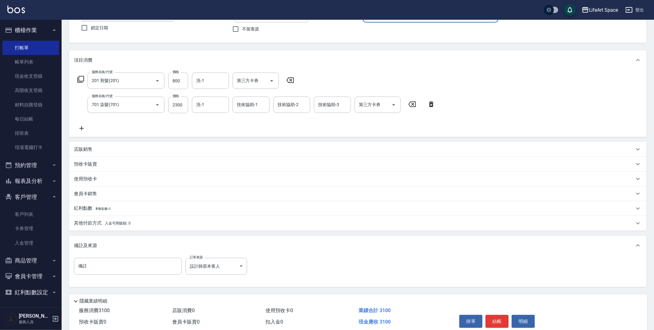
scroll to position [76, 0]
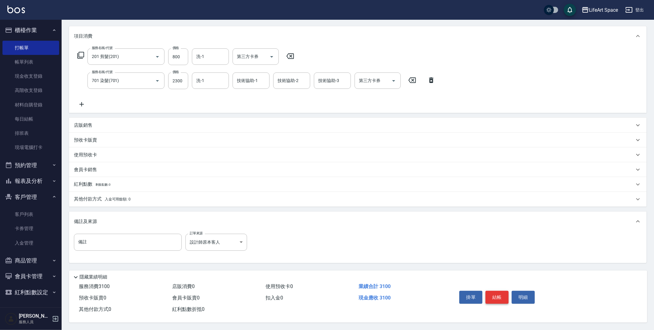
click at [497, 297] on button "結帳" at bounding box center [497, 297] width 23 height 13
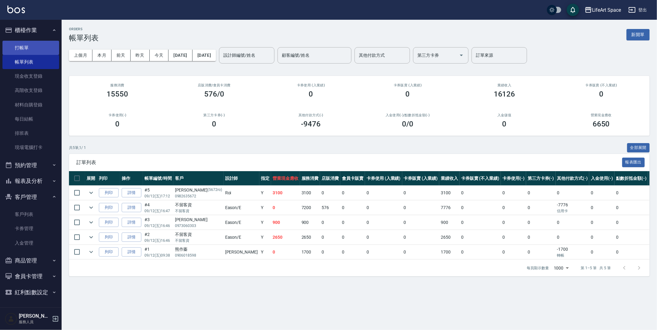
click at [28, 48] on link "打帳單" at bounding box center [30, 48] width 57 height 14
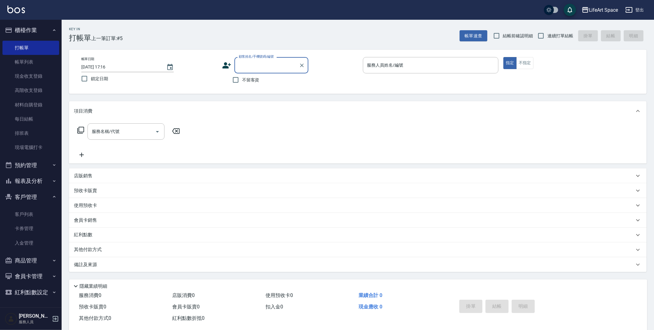
click at [224, 67] on icon at bounding box center [227, 65] width 9 height 6
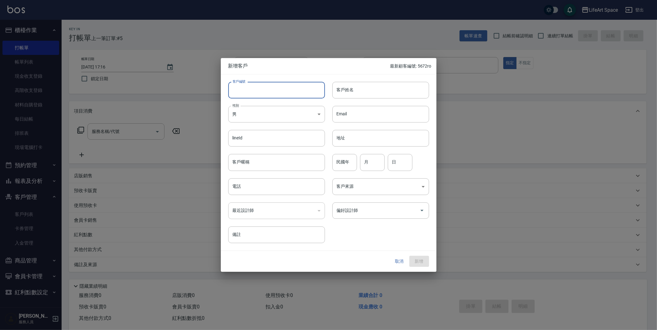
click at [260, 93] on input "客戶編號" at bounding box center [276, 90] width 97 height 17
type input "5820ro"
click at [372, 86] on input "客戶姓名" at bounding box center [381, 90] width 97 height 17
type input "c"
type input "[PERSON_NAME]"
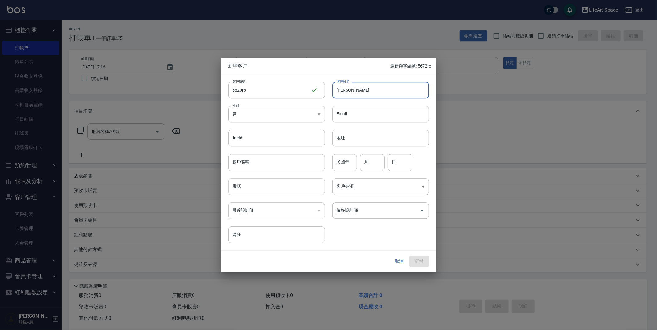
click at [274, 185] on input "電話" at bounding box center [276, 186] width 97 height 17
type input "0975505820"
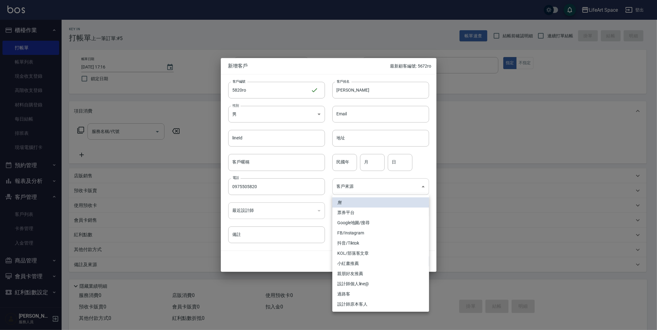
click at [363, 188] on body "LifeArt Space 登出 櫃檯作業 打帳單 帳單列表 現金收支登錄 高階收支登錄 材料自購登錄 每日結帳 排班表 現場電腦打卡 預約管理 預約管理 單…" at bounding box center [328, 169] width 657 height 339
click at [368, 304] on li "設計師原本客人" at bounding box center [381, 304] width 97 height 10
type input "設計師原本客人"
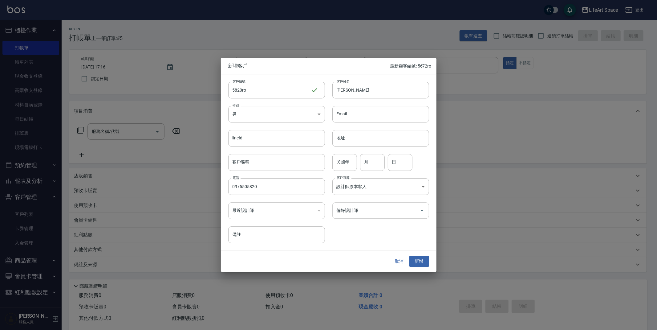
click at [366, 212] on input "偏好設計師" at bounding box center [376, 210] width 82 height 11
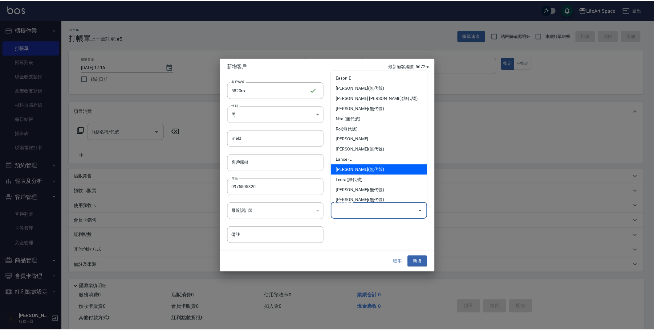
scroll to position [1, 0]
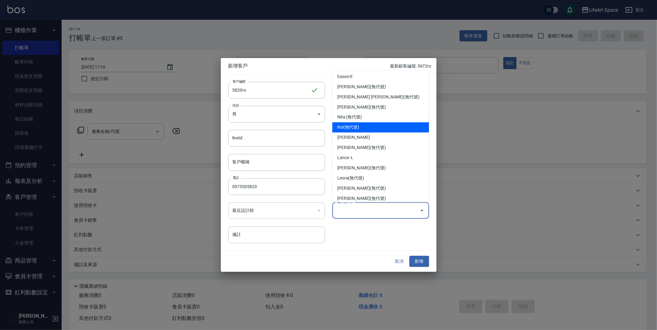
click at [371, 127] on li "Roi(無代號)" at bounding box center [381, 127] width 97 height 10
type input "Roi"
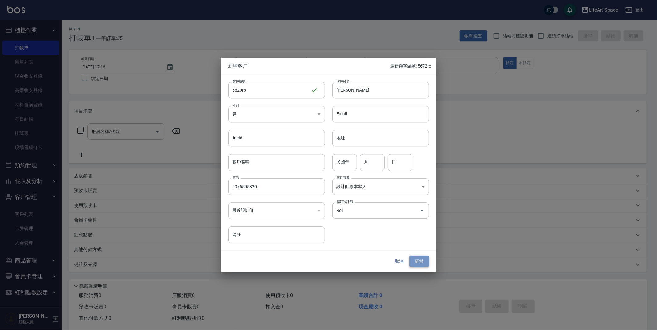
click at [417, 263] on button "新增" at bounding box center [420, 261] width 20 height 11
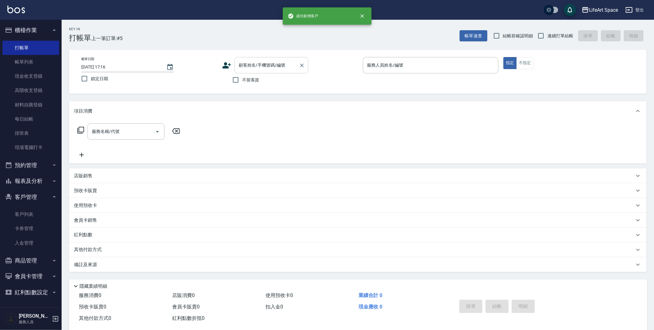
click at [245, 62] on input "顧客姓名/手機號碼/編號" at bounding box center [266, 65] width 59 height 11
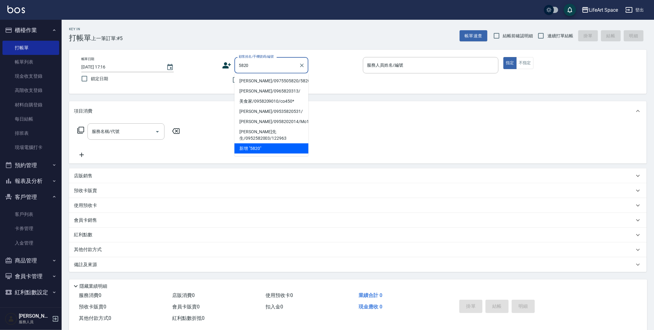
click at [288, 82] on li "[PERSON_NAME]/0975505820/5820ro" at bounding box center [272, 81] width 74 height 10
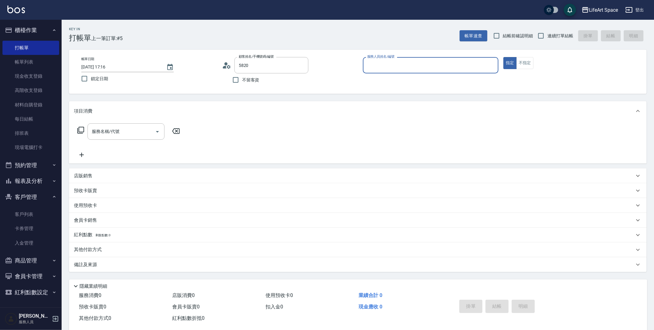
type input "[PERSON_NAME]/0975505820/5820ro"
type input "Roi(無代號)"
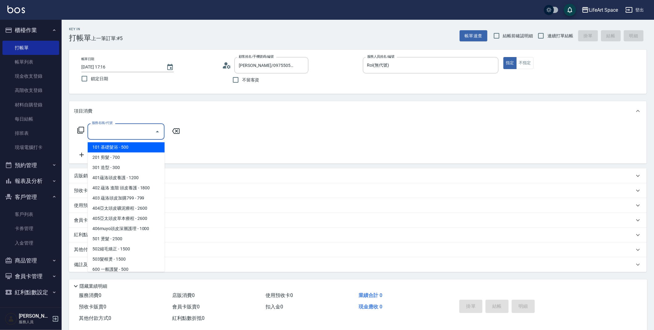
click at [118, 131] on input "服務名稱/代號" at bounding box center [121, 131] width 62 height 11
click at [118, 159] on span "201 剪髮 - 700" at bounding box center [126, 157] width 77 height 10
type input "201 剪髮(201)"
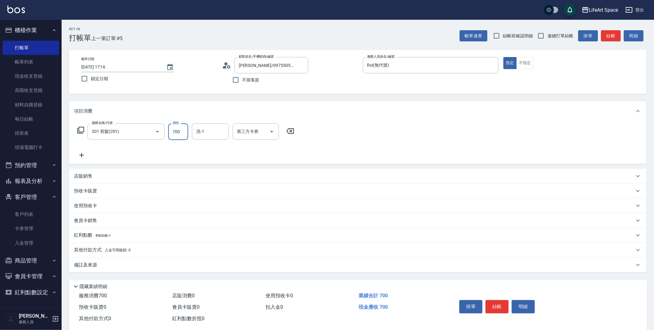
click at [184, 133] on input "700" at bounding box center [178, 131] width 20 height 17
type input "800"
click at [143, 268] on div "備註及來源" at bounding box center [358, 264] width 578 height 15
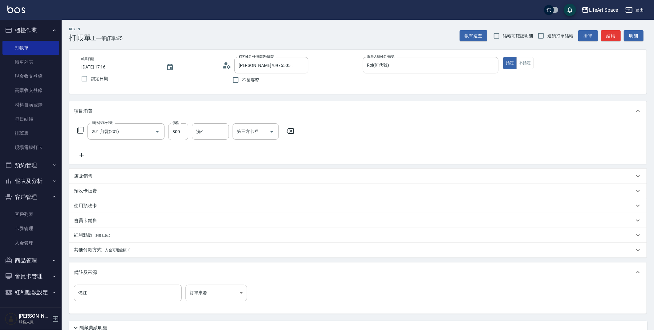
click at [211, 290] on body "LifeArt Space 登出 櫃檯作業 打帳單 帳單列表 現金收支登錄 高階收支登錄 材料自購登錄 每日結帳 排班表 現場電腦打卡 預約管理 預約管理 單…" at bounding box center [327, 190] width 654 height 380
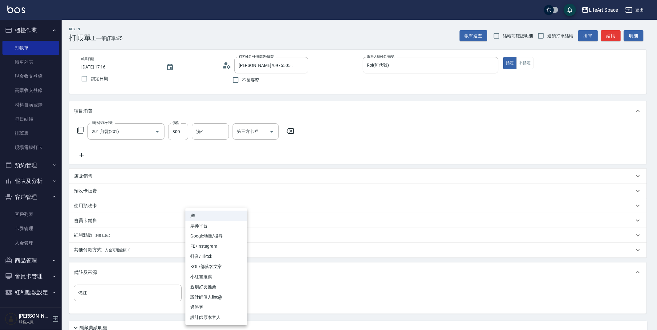
click at [221, 317] on li "設計師原本客人" at bounding box center [217, 317] width 62 height 10
type input "設計師原本客人"
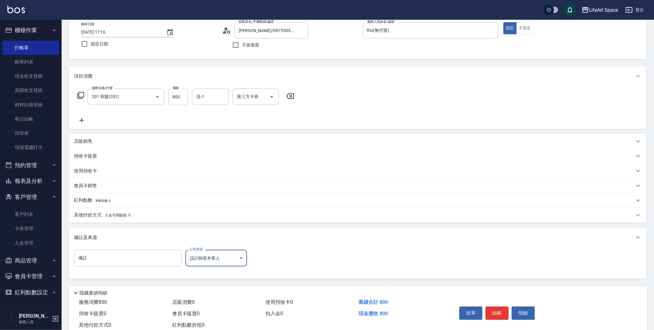
scroll to position [53, 0]
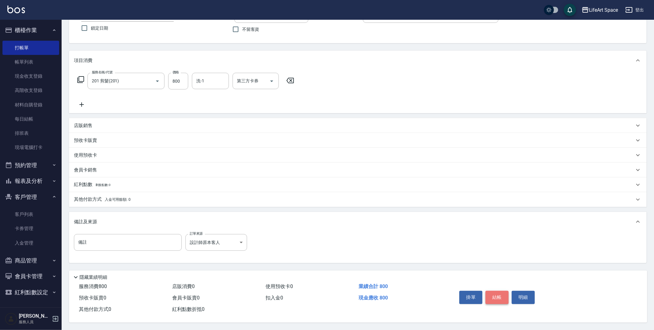
click at [501, 294] on button "結帳" at bounding box center [497, 297] width 23 height 13
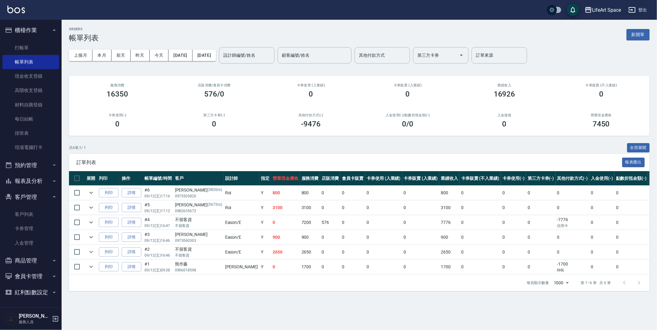
click at [47, 199] on button "客戶管理" at bounding box center [30, 197] width 57 height 16
click at [33, 198] on button "客戶管理" at bounding box center [30, 197] width 57 height 16
click at [31, 211] on link "客戶列表" at bounding box center [30, 214] width 57 height 14
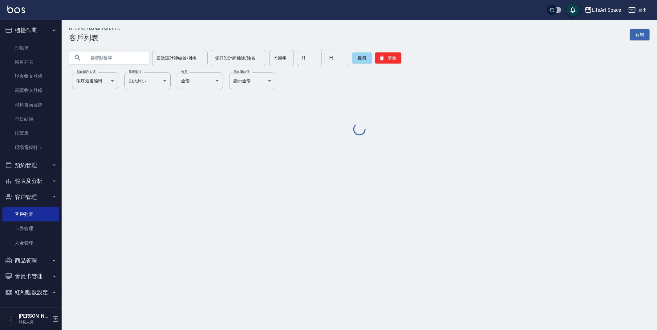
click at [115, 61] on input "text" at bounding box center [115, 58] width 58 height 17
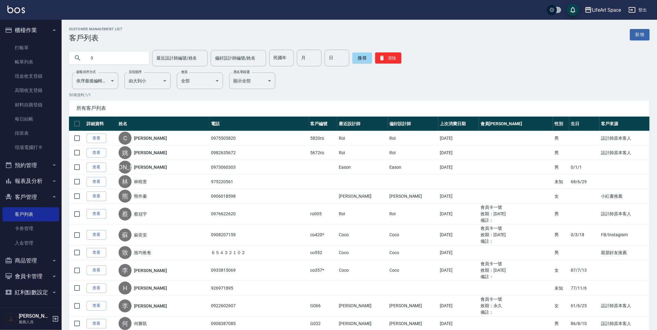
type input "3"
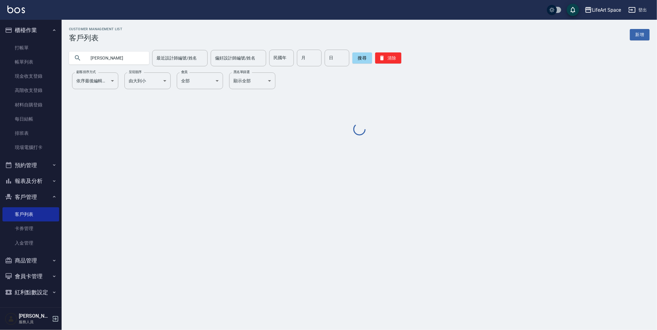
type input "[PERSON_NAME]"
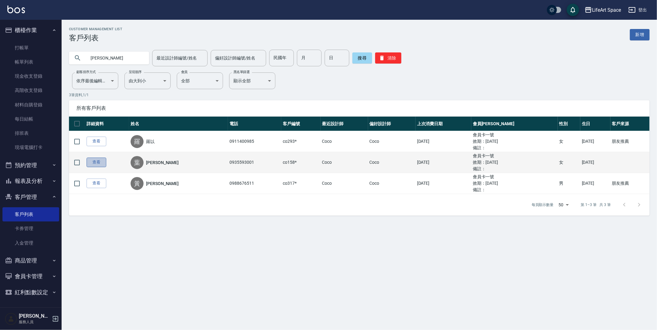
click at [95, 161] on link "查看" at bounding box center [97, 162] width 20 height 10
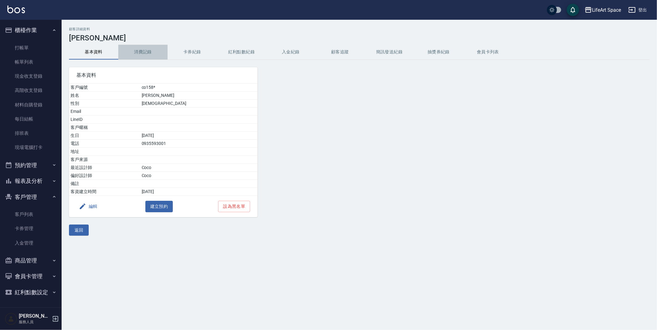
click at [142, 51] on button "消費記錄" at bounding box center [142, 52] width 49 height 15
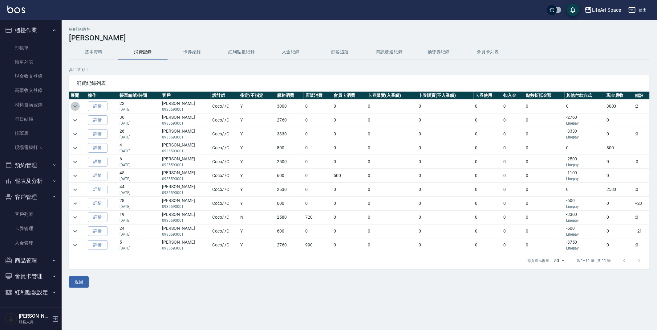
click at [76, 107] on icon "expand row" at bounding box center [75, 106] width 7 height 7
